Goal: Task Accomplishment & Management: Understand process/instructions

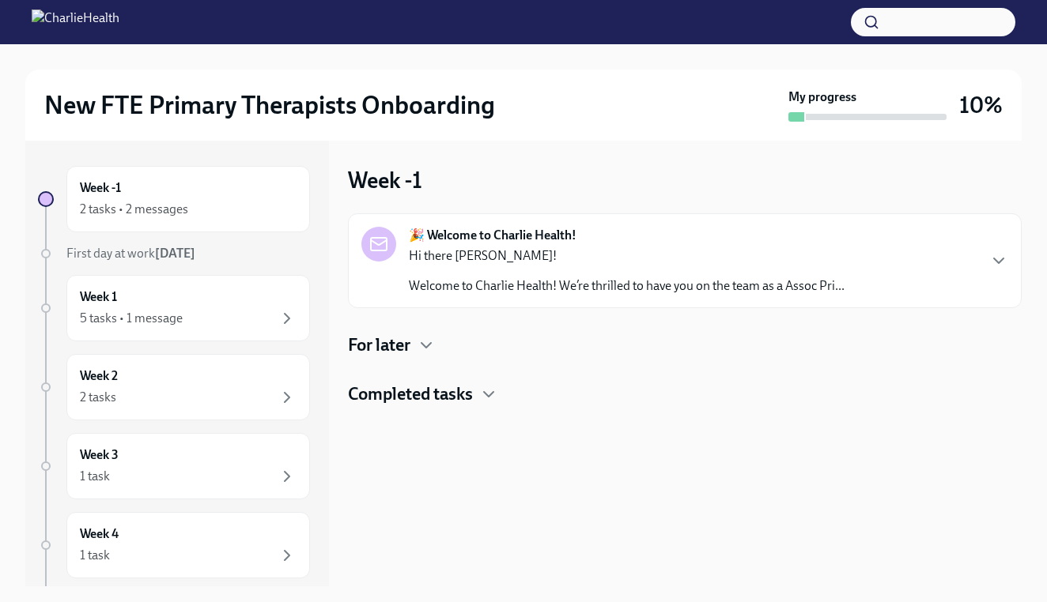
click at [646, 280] on p "Welcome to Charlie Health! We’re thrilled to have you on the team as a Assoc Pr…" at bounding box center [627, 285] width 436 height 17
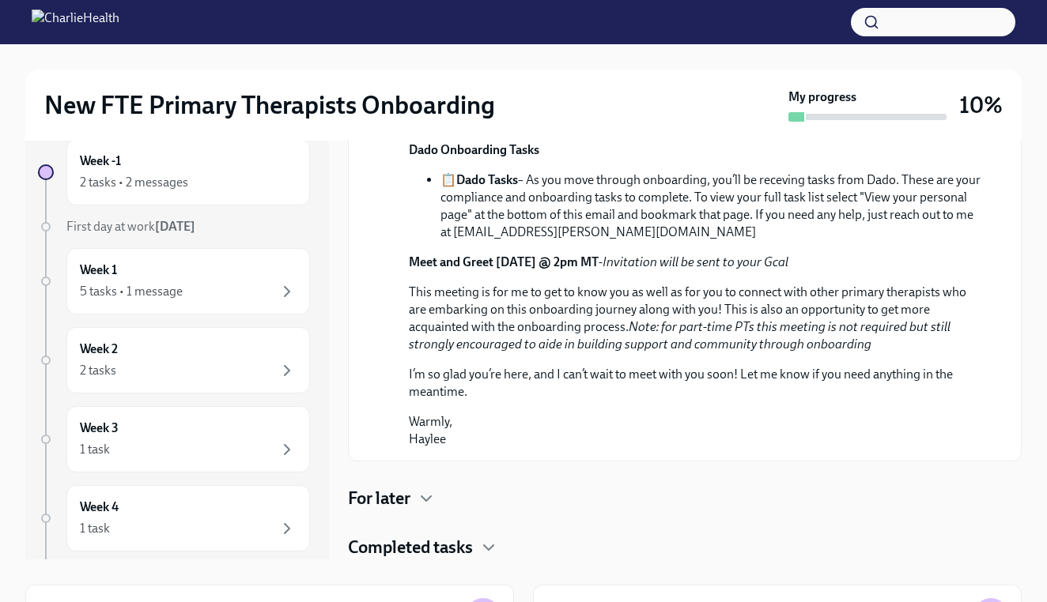
scroll to position [32, 0]
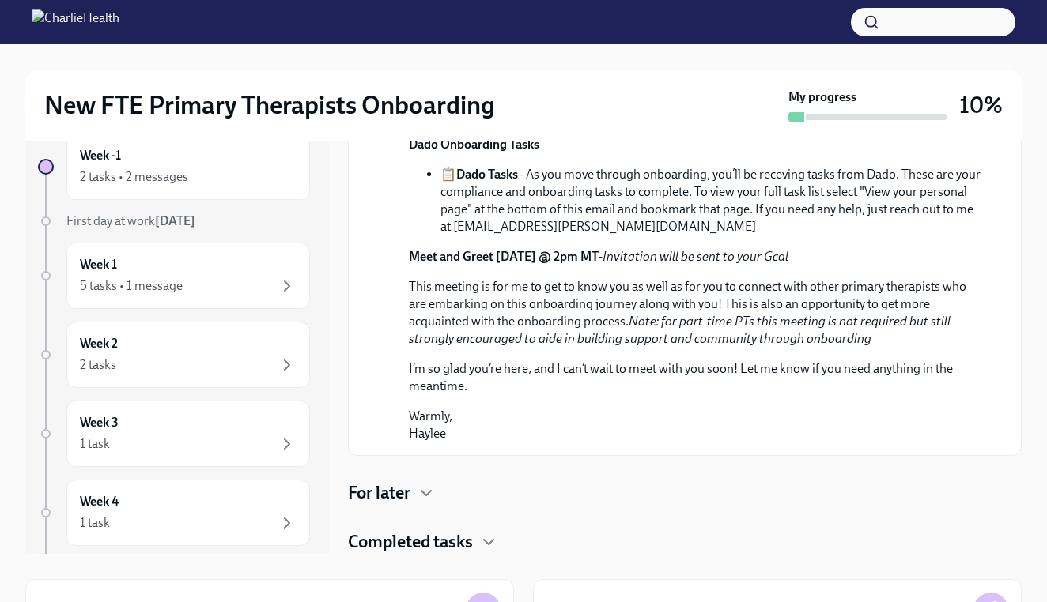
click at [417, 495] on div "For later" at bounding box center [684, 493] width 673 height 24
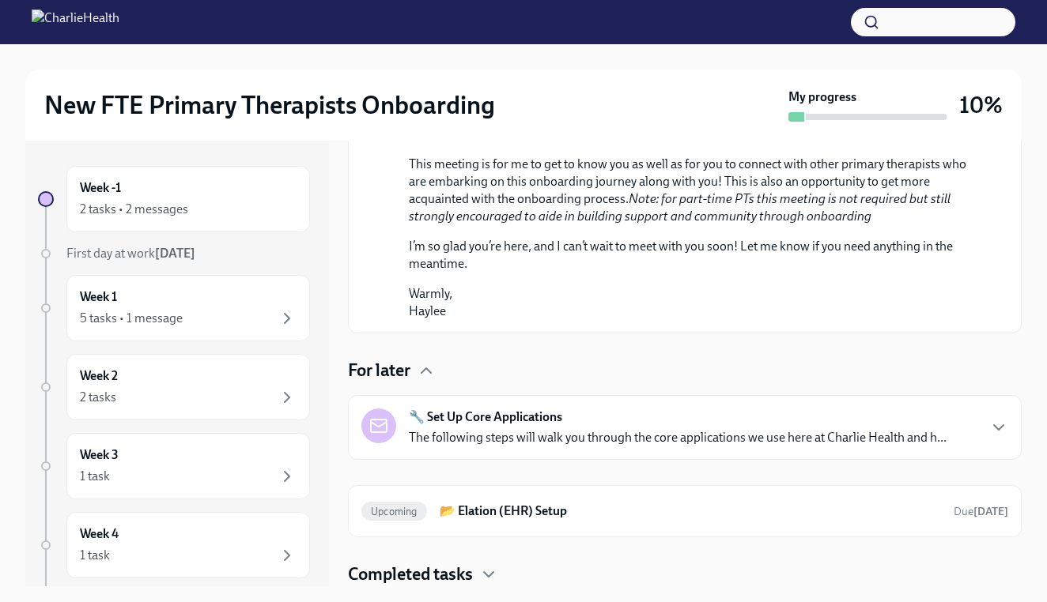
scroll to position [0, 0]
click at [218, 204] on div "2 tasks • 2 messages" at bounding box center [188, 209] width 217 height 19
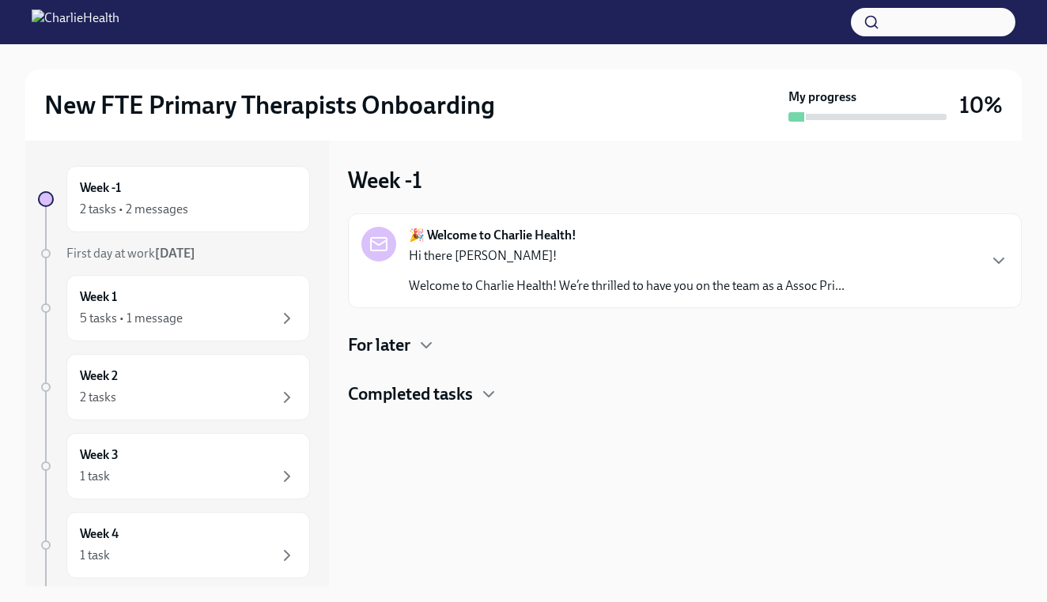
click at [431, 356] on div "For later" at bounding box center [684, 346] width 673 height 24
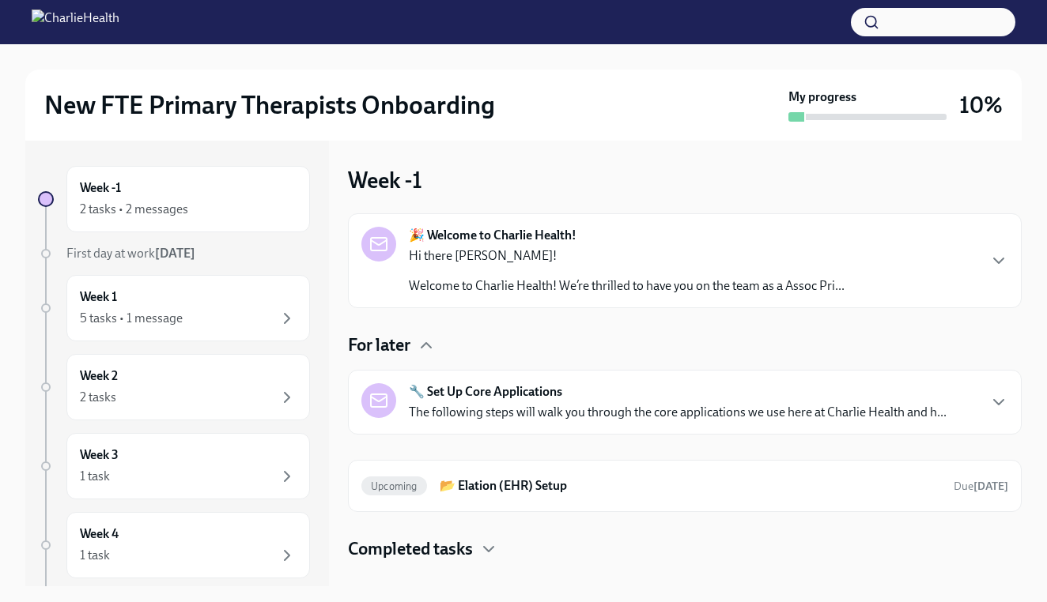
click at [472, 253] on p "Hi there [PERSON_NAME]!" at bounding box center [627, 255] width 436 height 17
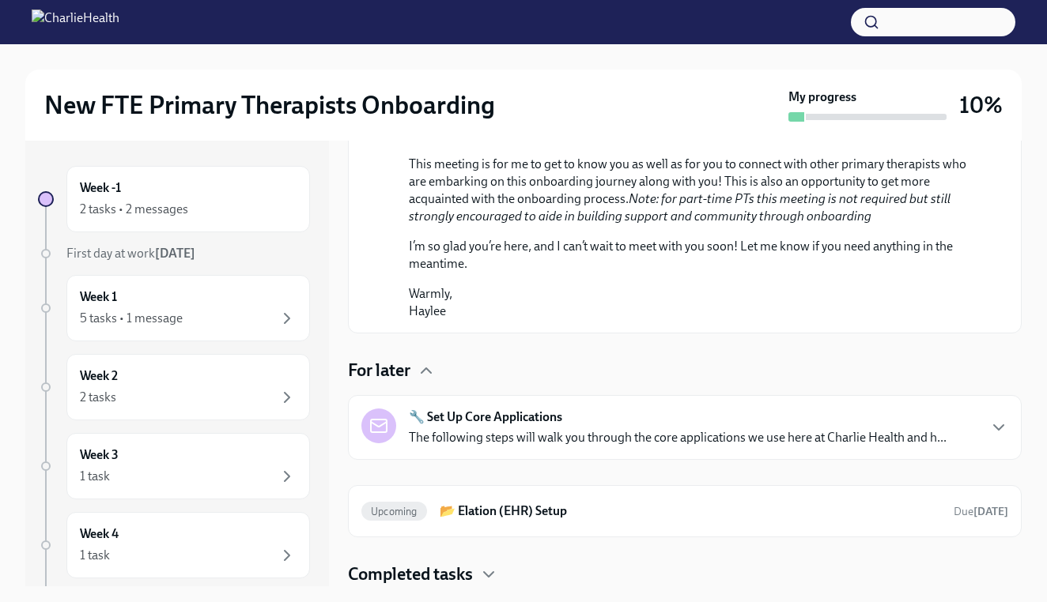
scroll to position [866, 0]
click at [500, 438] on p "The following steps will walk you through the core applications we use here at …" at bounding box center [677, 437] width 537 height 17
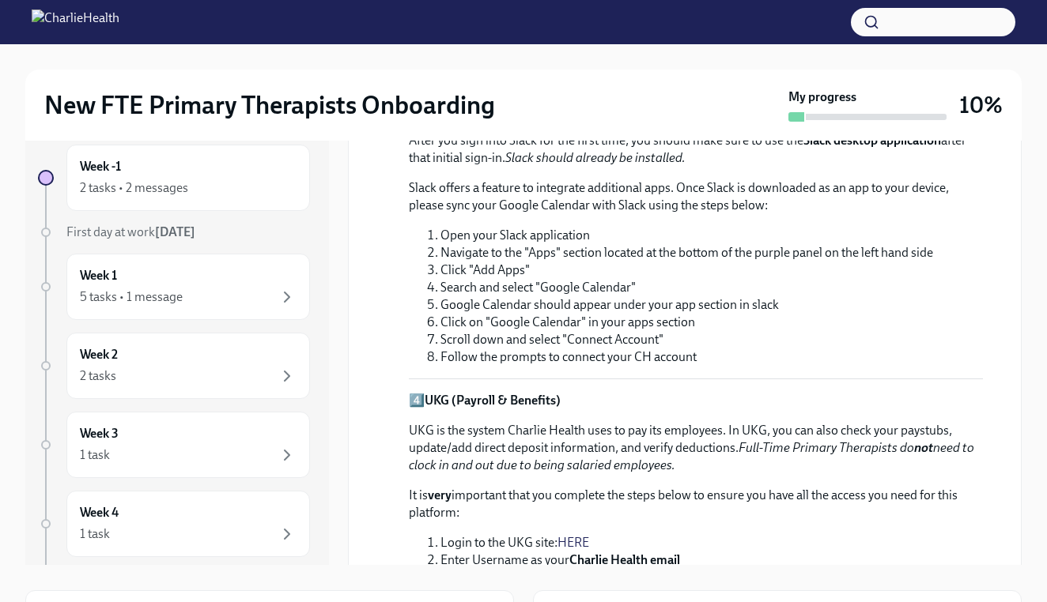
scroll to position [1515, 0]
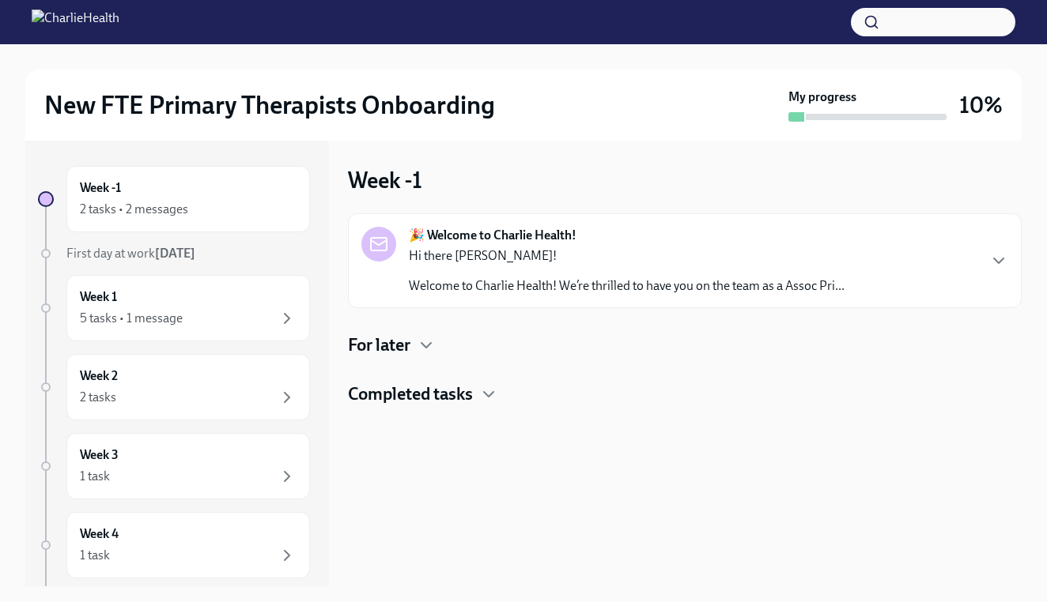
click at [451, 395] on h4 "Completed tasks" at bounding box center [410, 395] width 125 height 24
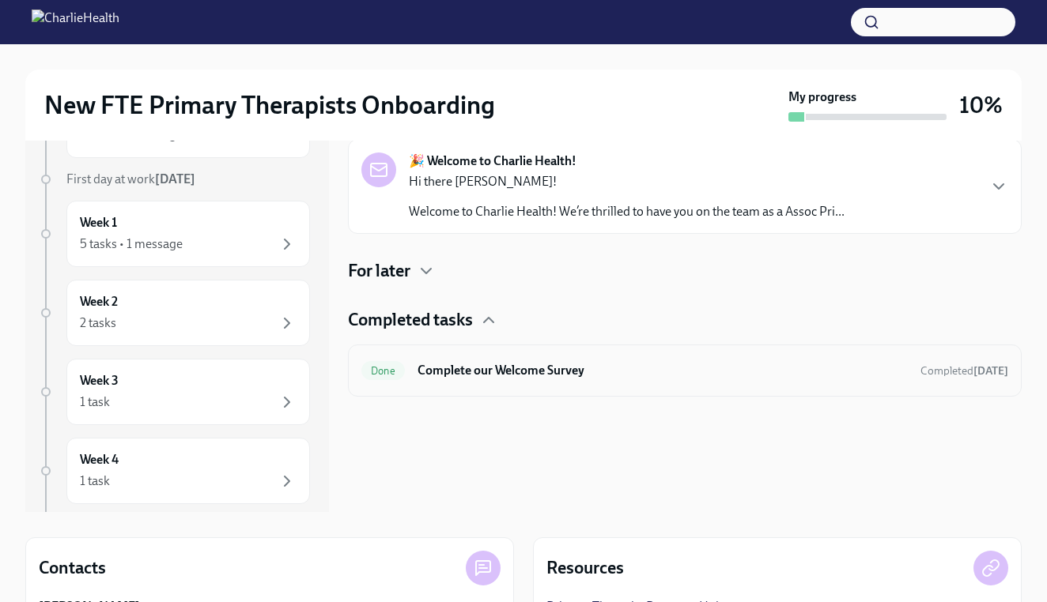
click at [448, 371] on h6 "Complete our Welcome Survey" at bounding box center [662, 370] width 490 height 17
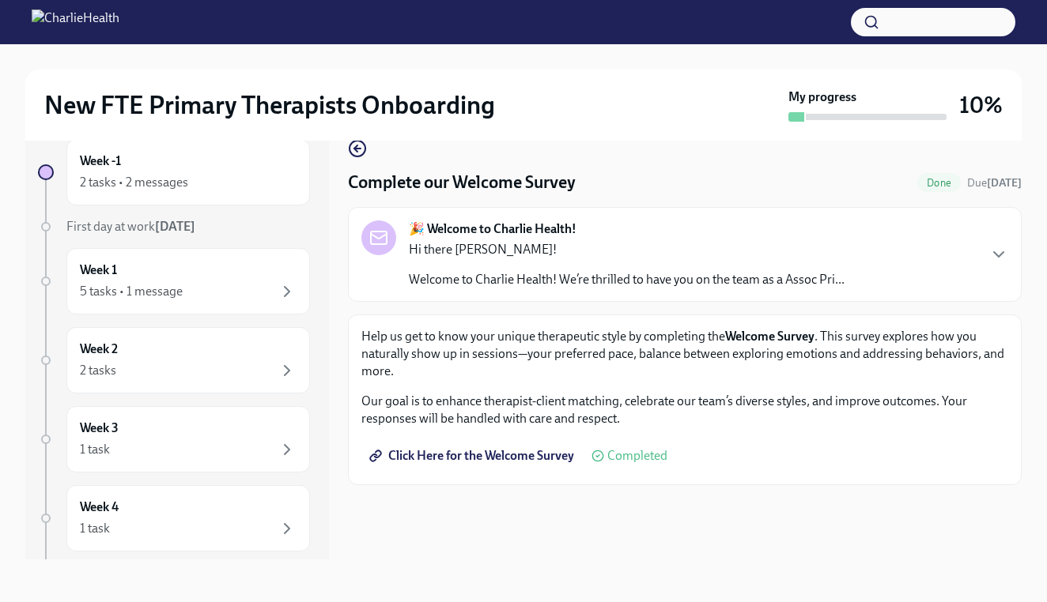
click at [602, 460] on circle at bounding box center [597, 456] width 10 height 10
click at [556, 459] on span "Click Here for the Welcome Survey" at bounding box center [473, 456] width 202 height 16
click at [353, 142] on icon "button" at bounding box center [357, 147] width 19 height 19
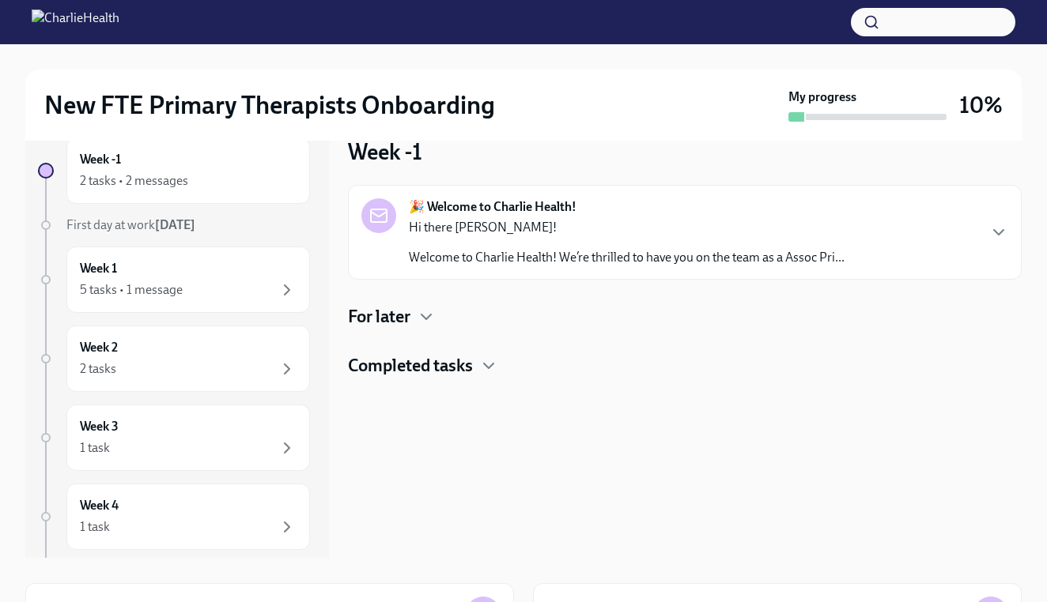
scroll to position [2, 0]
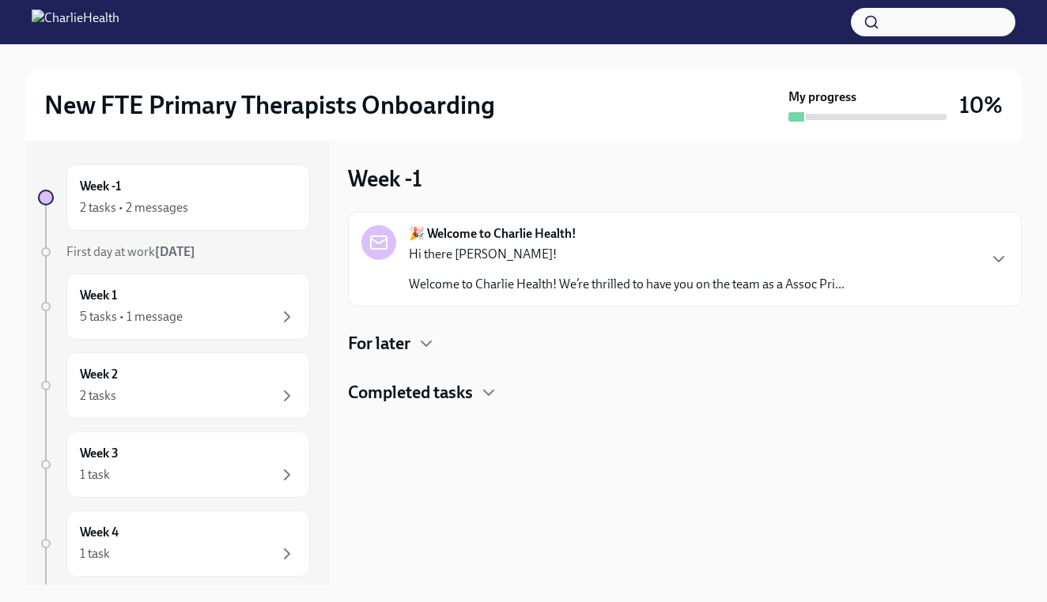
click at [416, 349] on div "For later" at bounding box center [684, 344] width 673 height 24
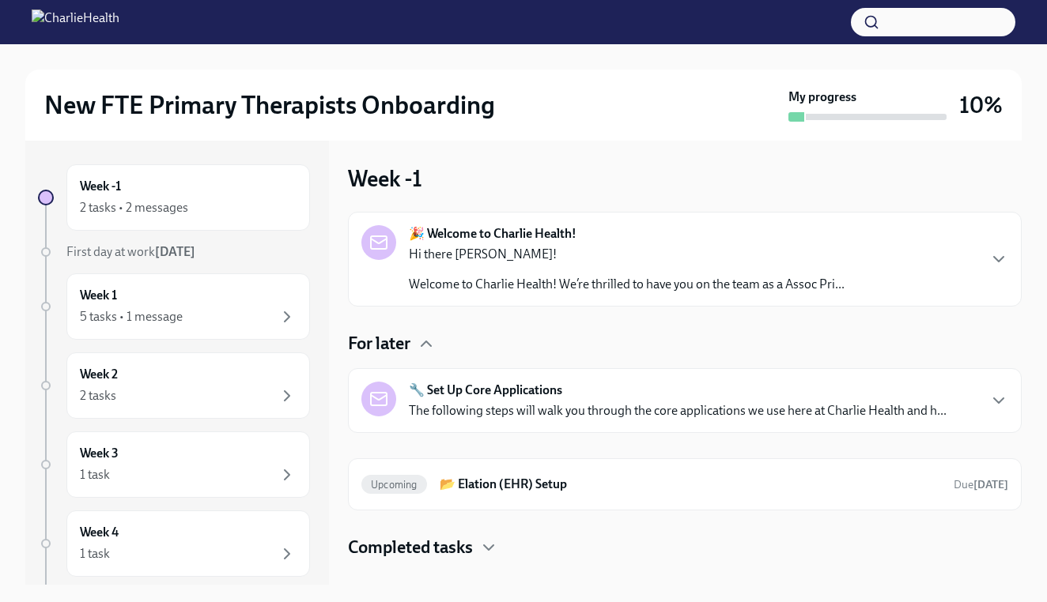
click at [426, 419] on p "The following steps will walk you through the core applications we use here at …" at bounding box center [677, 410] width 537 height 17
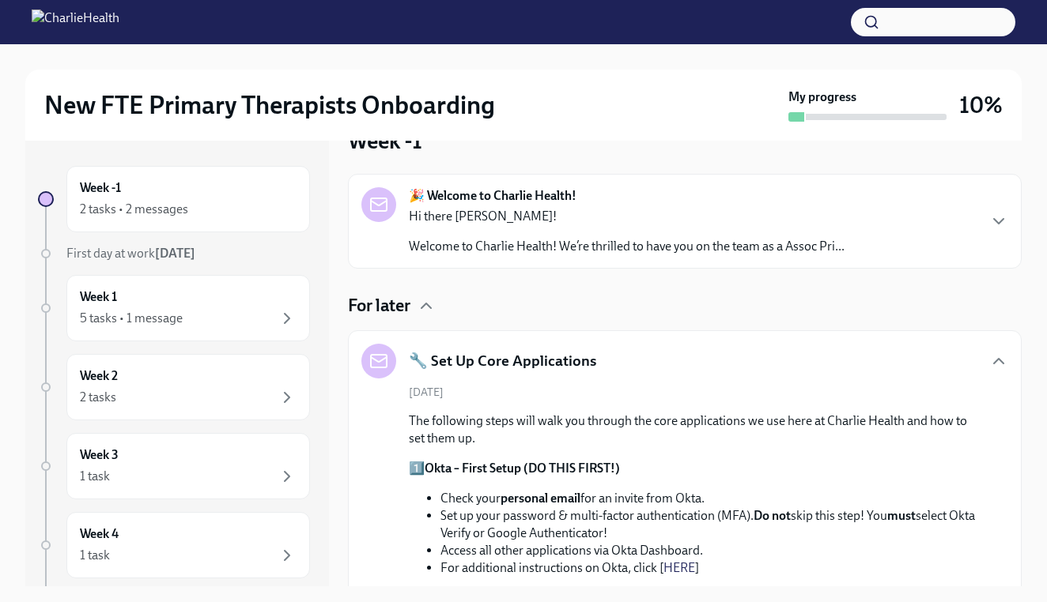
scroll to position [68, 0]
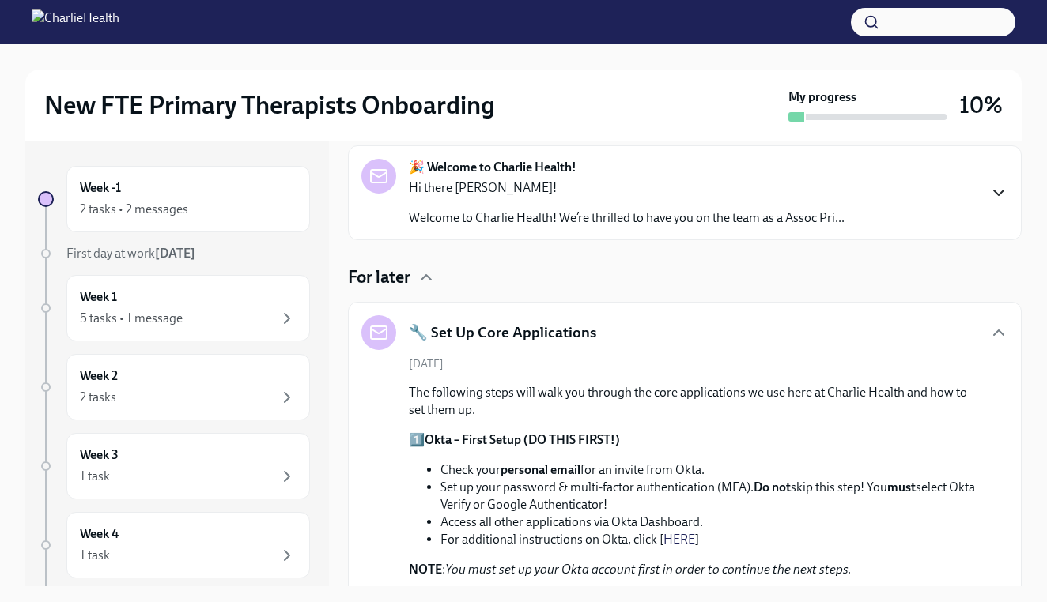
click at [998, 195] on icon "button" at bounding box center [998, 192] width 9 height 5
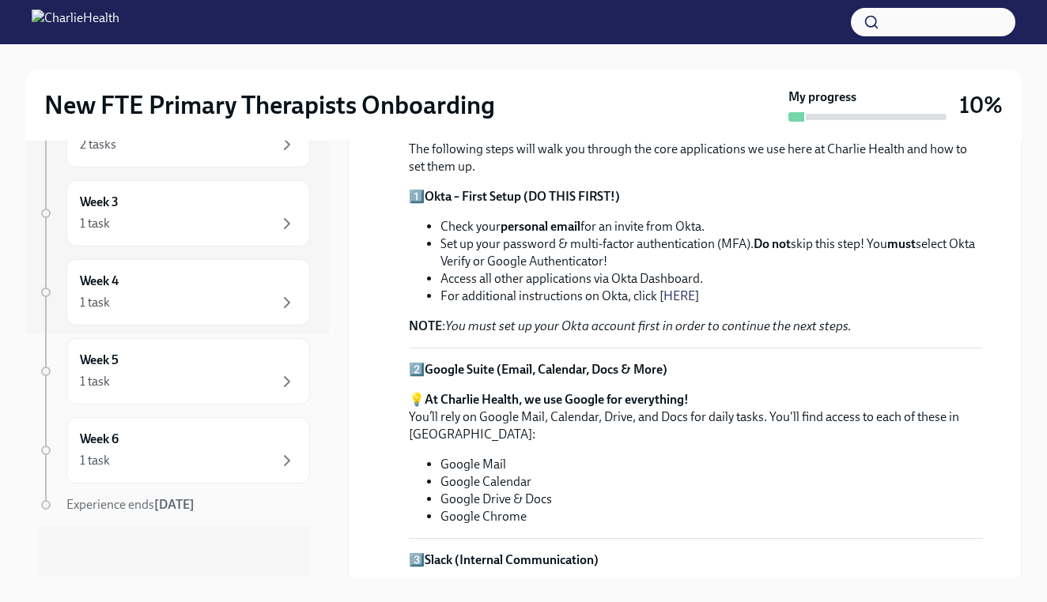
scroll to position [1032, 0]
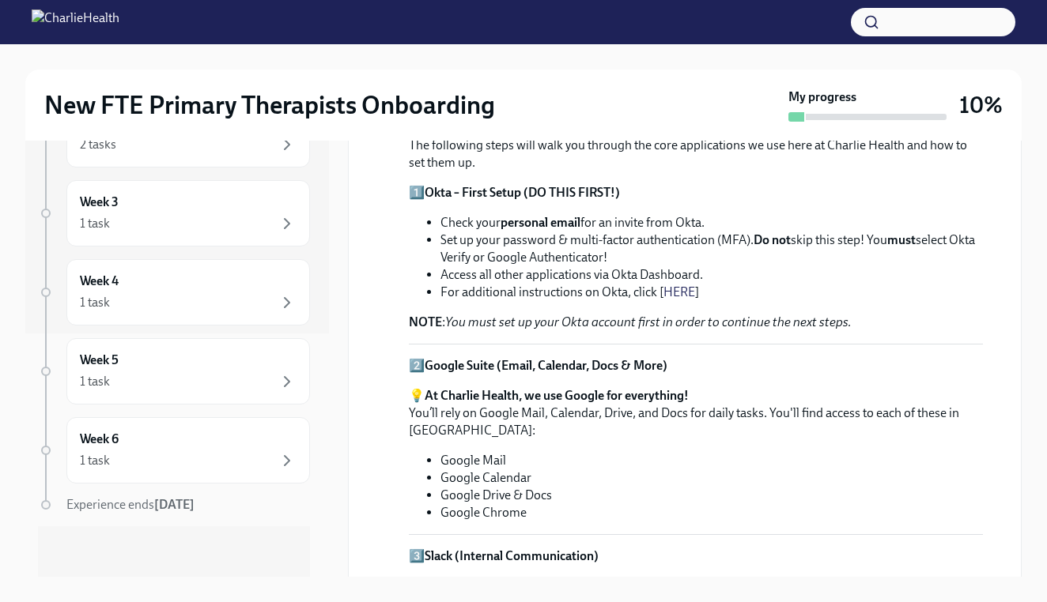
drag, startPoint x: 428, startPoint y: 357, endPoint x: 455, endPoint y: 360, distance: 27.0
click at [455, 200] on strong "Okta – First Setup (DO THIS FIRST!)" at bounding box center [521, 192] width 195 height 15
copy p "1️⃣ Okta"
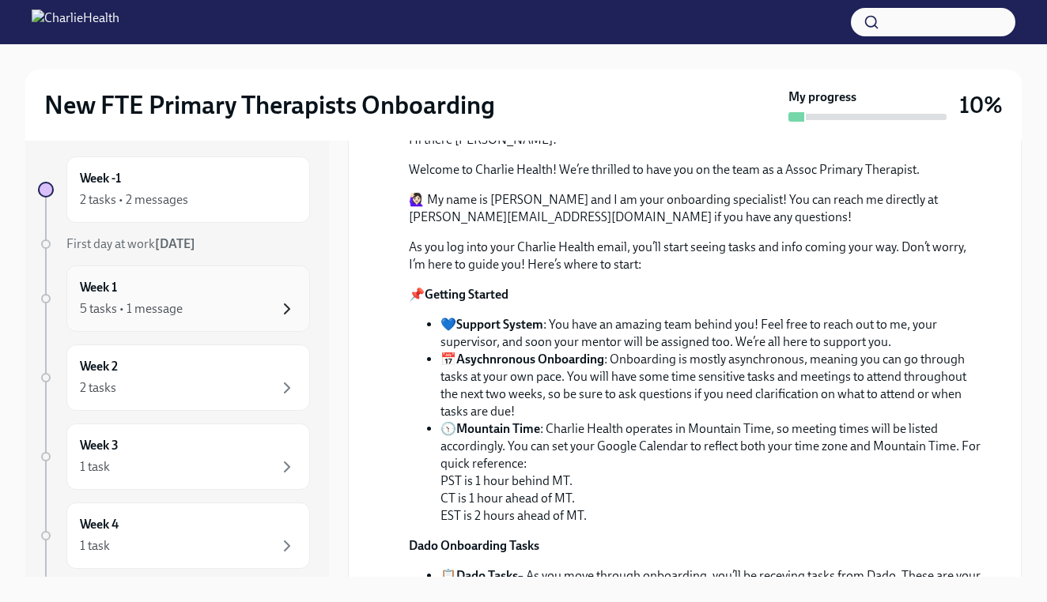
scroll to position [0, 0]
click at [289, 312] on icon "button" at bounding box center [286, 309] width 19 height 19
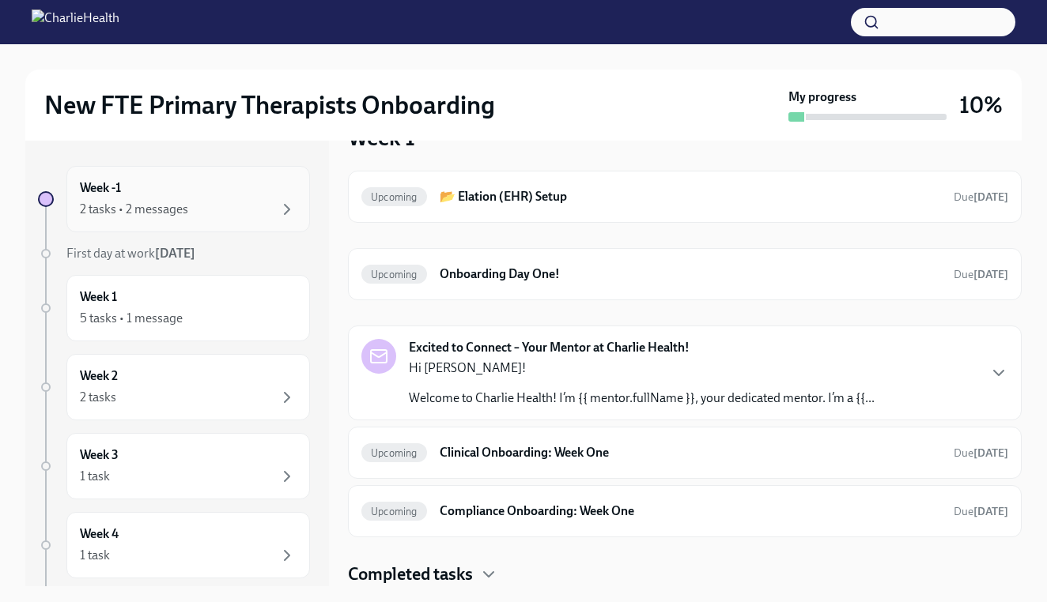
click at [123, 185] on div "Week -1 2 tasks • 2 messages" at bounding box center [188, 199] width 217 height 40
